Goal: Transaction & Acquisition: Obtain resource

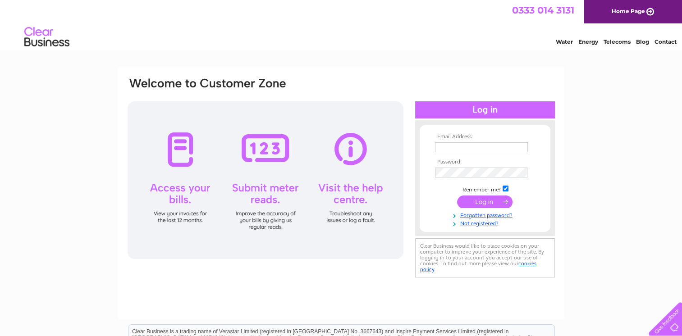
click at [472, 146] on input "text" at bounding box center [481, 147] width 93 height 10
type input "dr@argyllassetmanagement.co.uk"
click at [483, 201] on input "submit" at bounding box center [484, 202] width 55 height 13
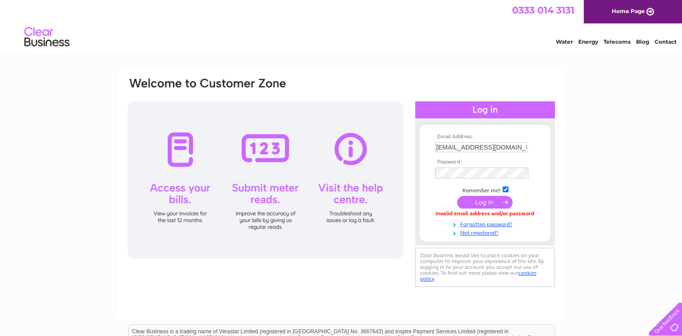
click at [492, 202] on input "submit" at bounding box center [484, 202] width 55 height 13
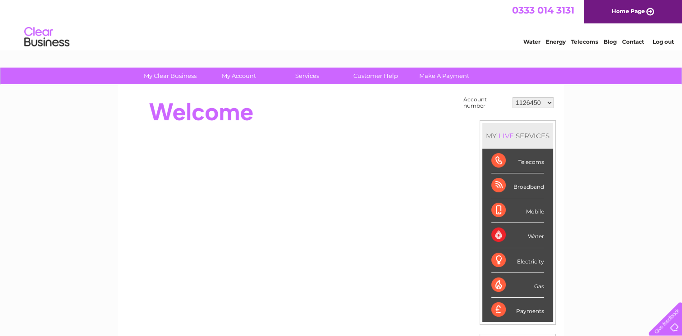
click at [528, 105] on select "1126450 30293052 30302608" at bounding box center [532, 102] width 41 height 11
click at [523, 105] on select "1126450 30293052 30302608" at bounding box center [532, 102] width 41 height 11
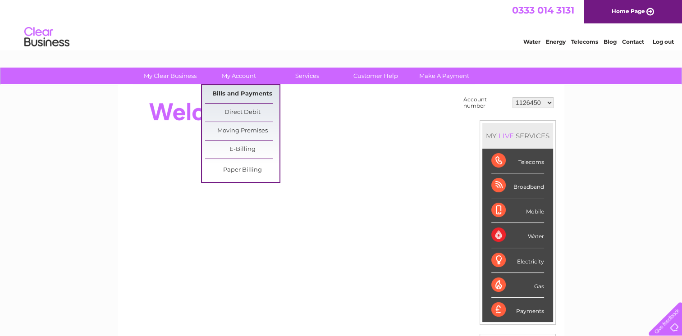
click at [234, 94] on link "Bills and Payments" at bounding box center [242, 94] width 74 height 18
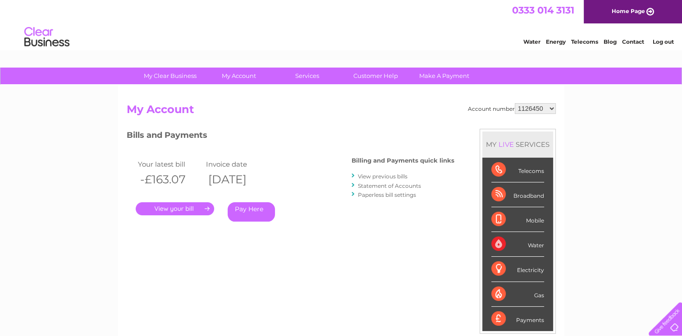
click at [543, 106] on select "1126450 30293052 30302608" at bounding box center [535, 108] width 41 height 11
select select "30302608"
click at [515, 103] on select "1126450 30293052 30302608" at bounding box center [535, 108] width 41 height 11
click at [168, 206] on link "." at bounding box center [175, 208] width 78 height 13
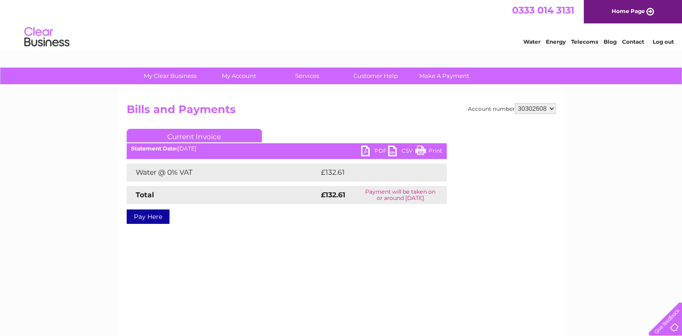
click at [375, 152] on link "PDF" at bounding box center [374, 152] width 27 height 13
click at [665, 37] on li "Log out" at bounding box center [662, 41] width 27 height 11
click at [663, 41] on link "Log out" at bounding box center [662, 41] width 21 height 7
